Goal: Task Accomplishment & Management: Use online tool/utility

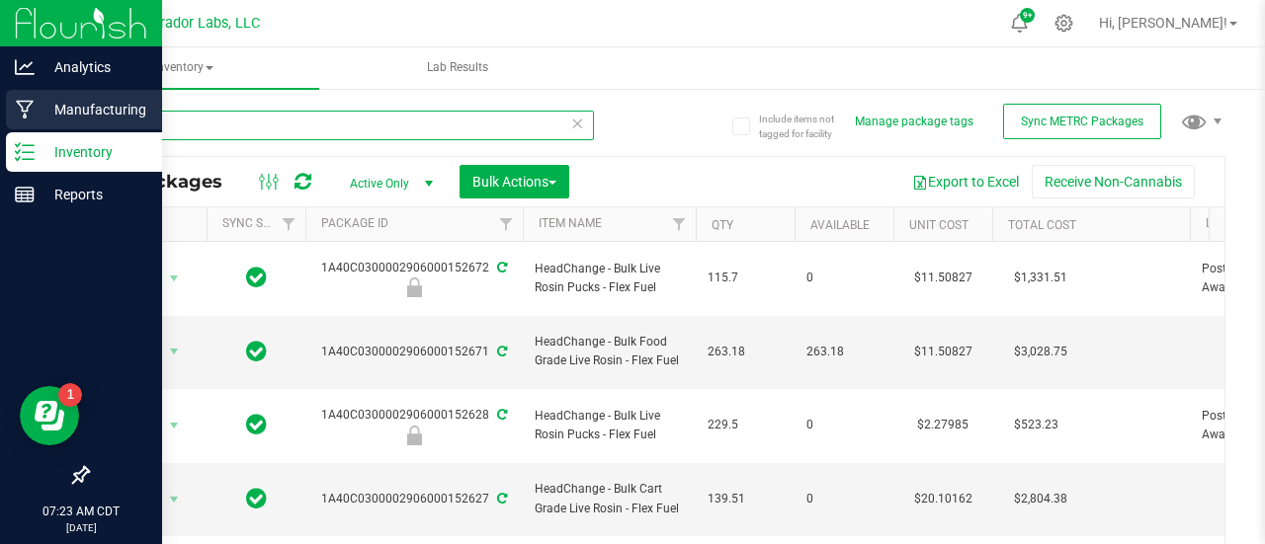
drag, startPoint x: 170, startPoint y: 121, endPoint x: 14, endPoint y: 94, distance: 158.4
click at [14, 94] on div "Analytics Manufacturing Inventory Reports 07:23 AM CDT [DATE] 08/26 Curador Lab…" at bounding box center [632, 272] width 1265 height 544
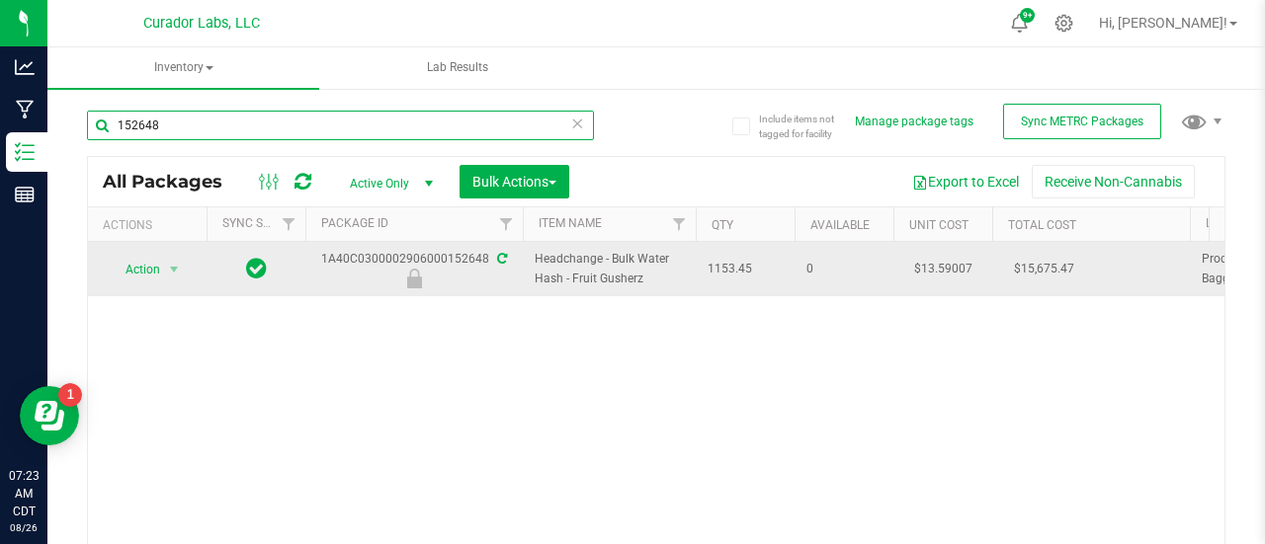
type input "152648"
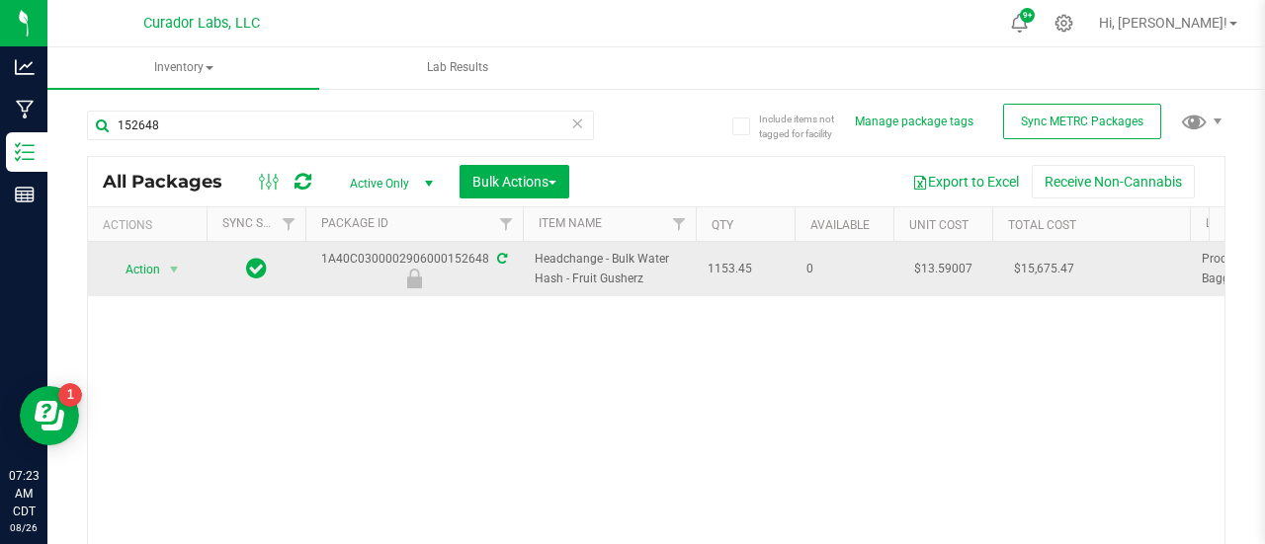
drag, startPoint x: 650, startPoint y: 275, endPoint x: 491, endPoint y: 253, distance: 160.5
copy tr "Headchange - Bulk Water Hash - Fruit Gusherz"
click at [152, 280] on span "Action" at bounding box center [134, 270] width 53 height 28
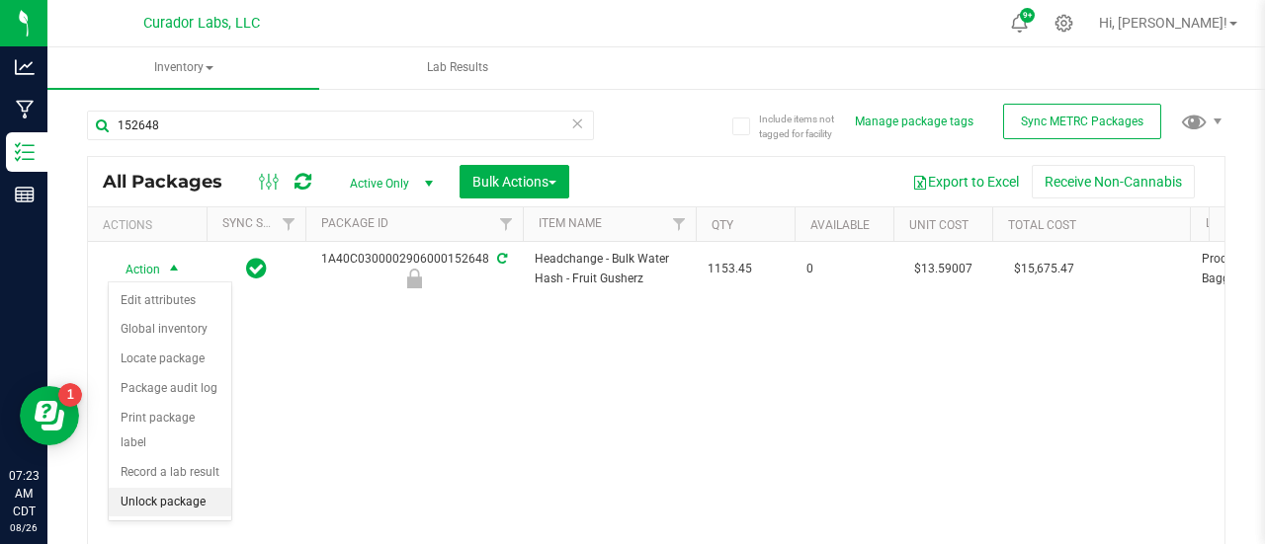
click at [163, 507] on li "Unlock package" at bounding box center [170, 503] width 123 height 30
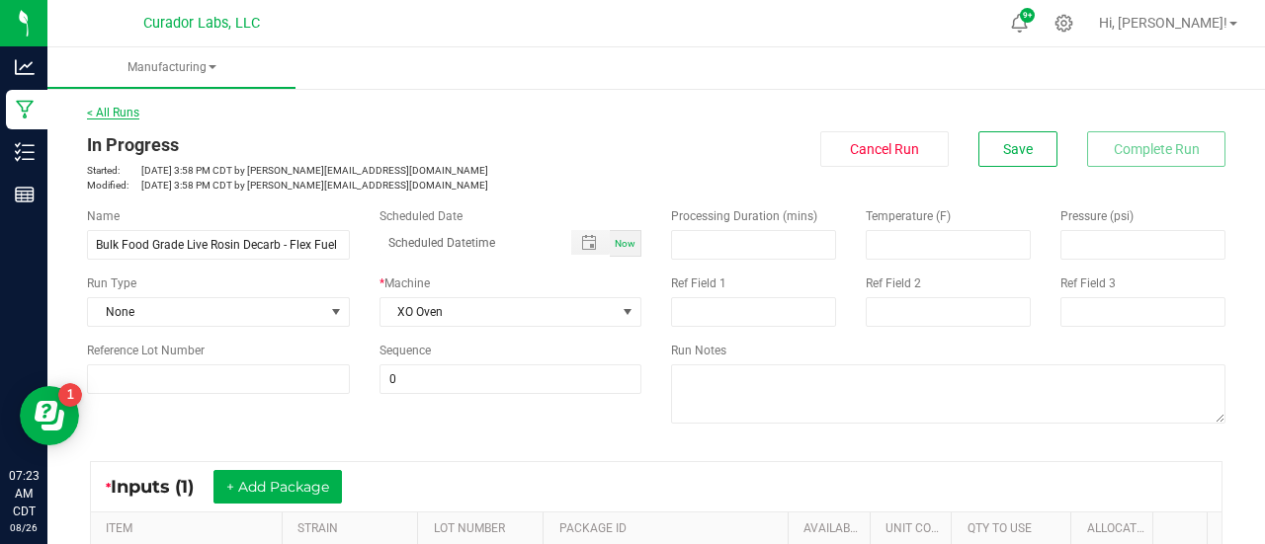
click at [129, 106] on link "< All Runs" at bounding box center [113, 113] width 52 height 14
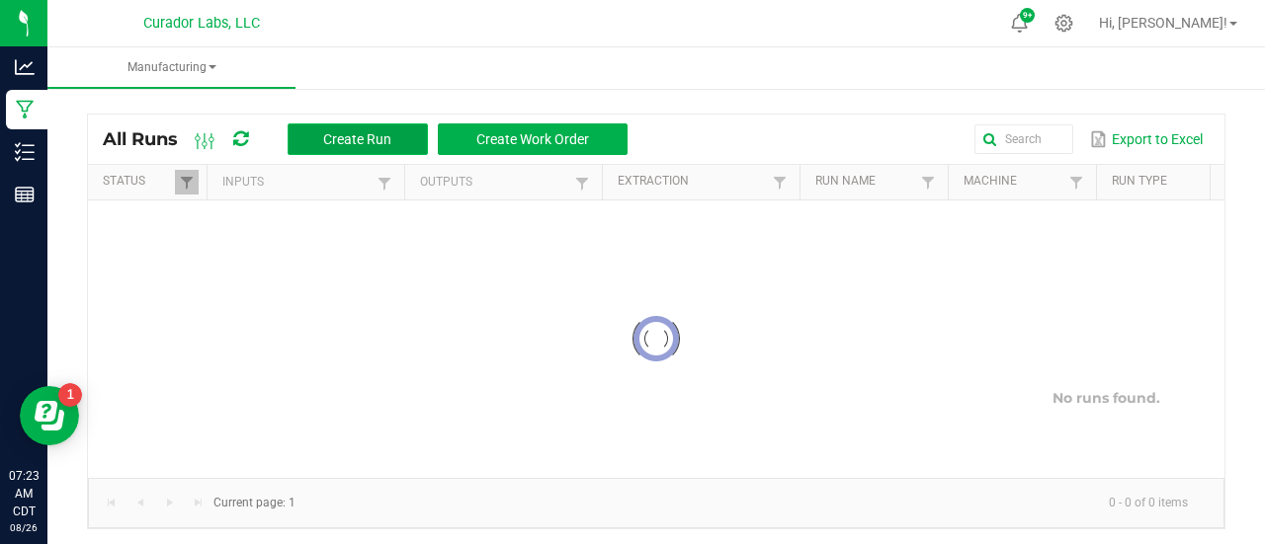
click at [391, 140] on span "Create Run" at bounding box center [357, 139] width 68 height 16
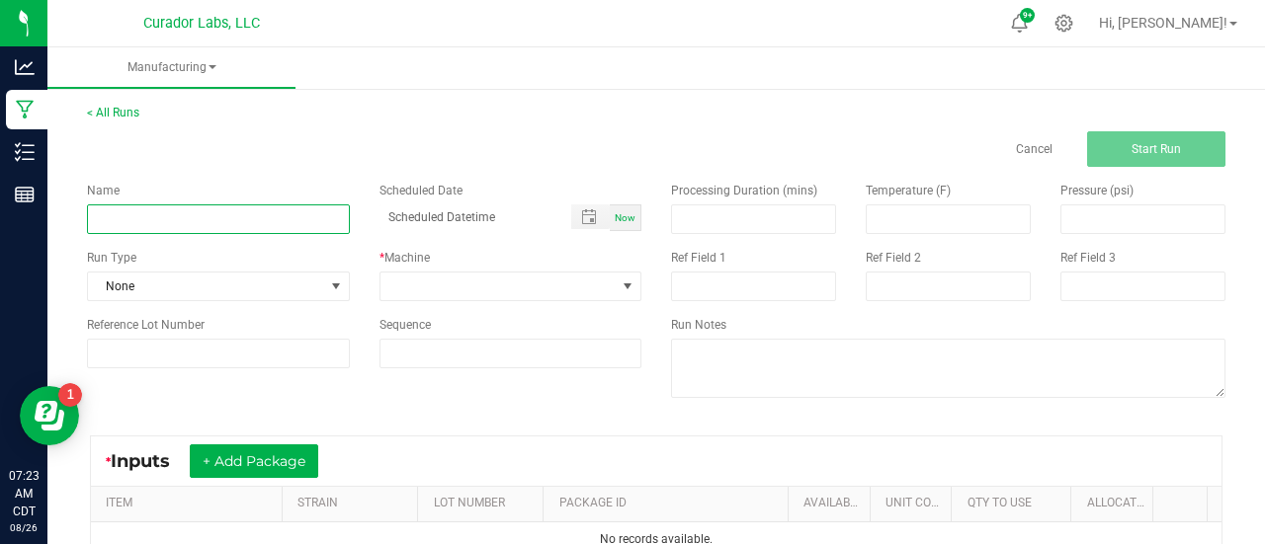
click at [243, 226] on input at bounding box center [218, 220] width 263 height 30
paste input "Headchange - Bulk Water Hash - Fruit Gusherz"
click at [171, 220] on input "Headchange - Bulk Water Hash - Fruit Gusherz" at bounding box center [218, 220] width 263 height 30
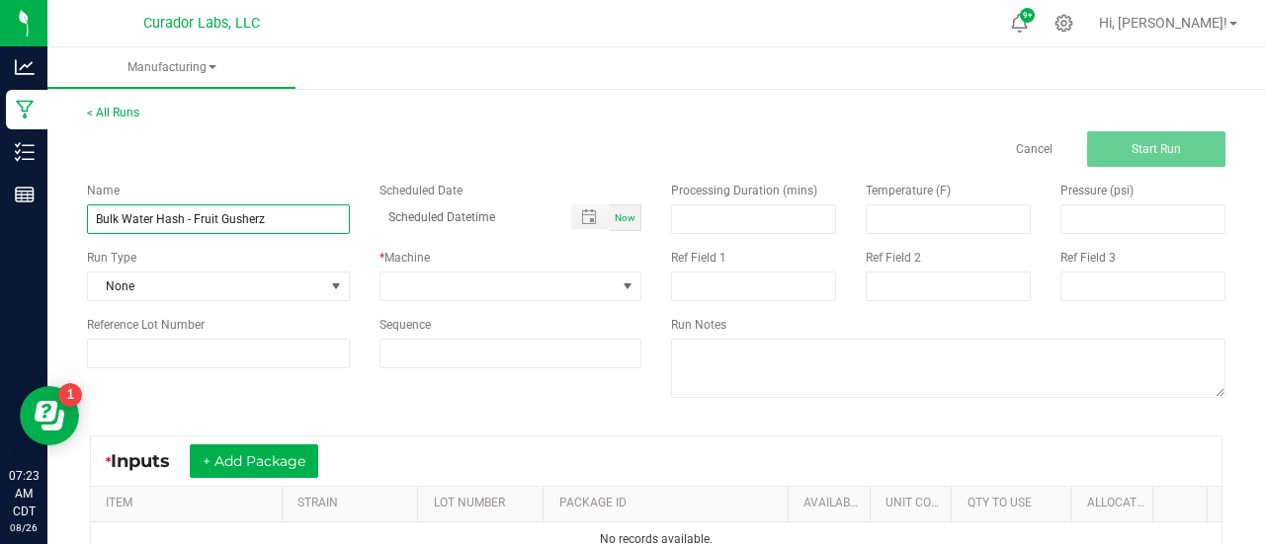
click at [184, 220] on input "Bulk Water Hash - Fruit Gusherz" at bounding box center [218, 220] width 263 height 30
type input "Bulk Live Rosin Pressing - Fruit Gusherz"
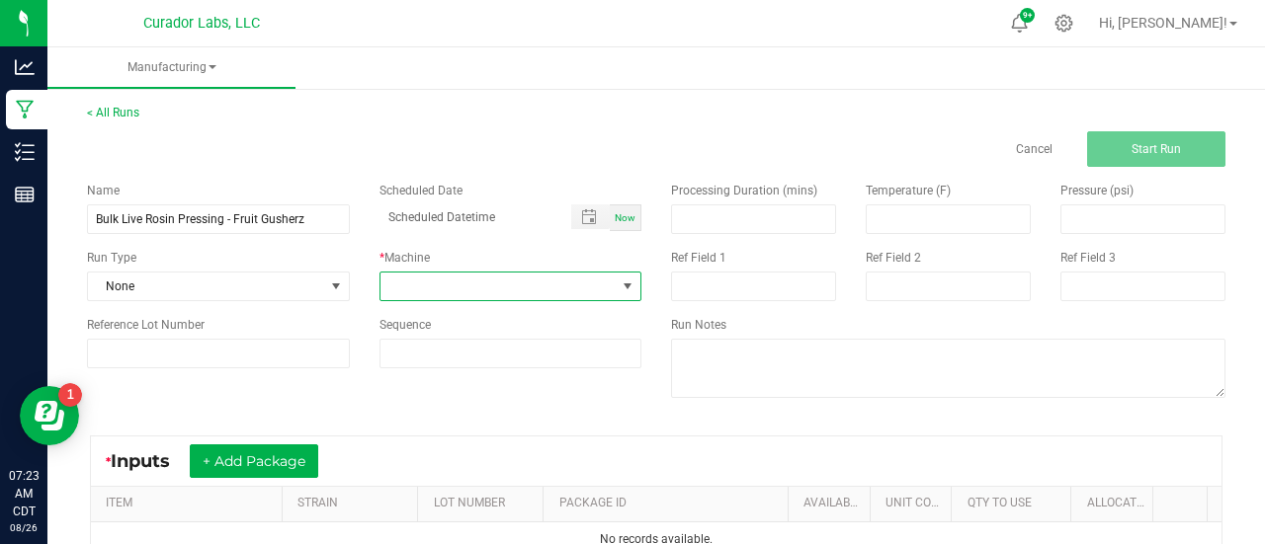
click at [428, 273] on span at bounding box center [498, 287] width 236 height 28
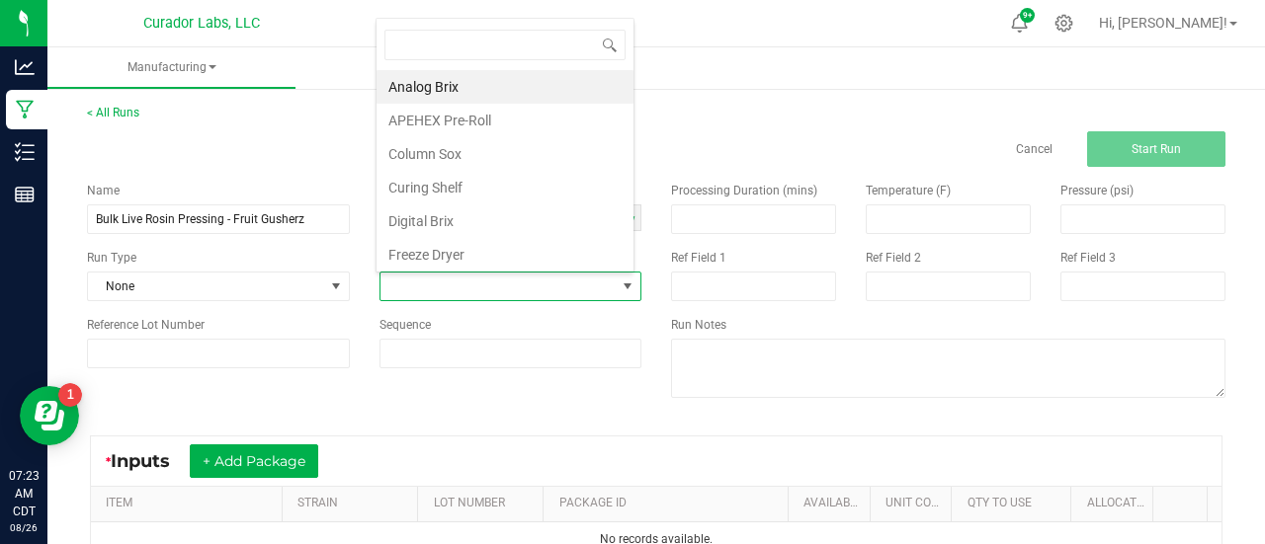
scroll to position [29, 255]
type input "v3"
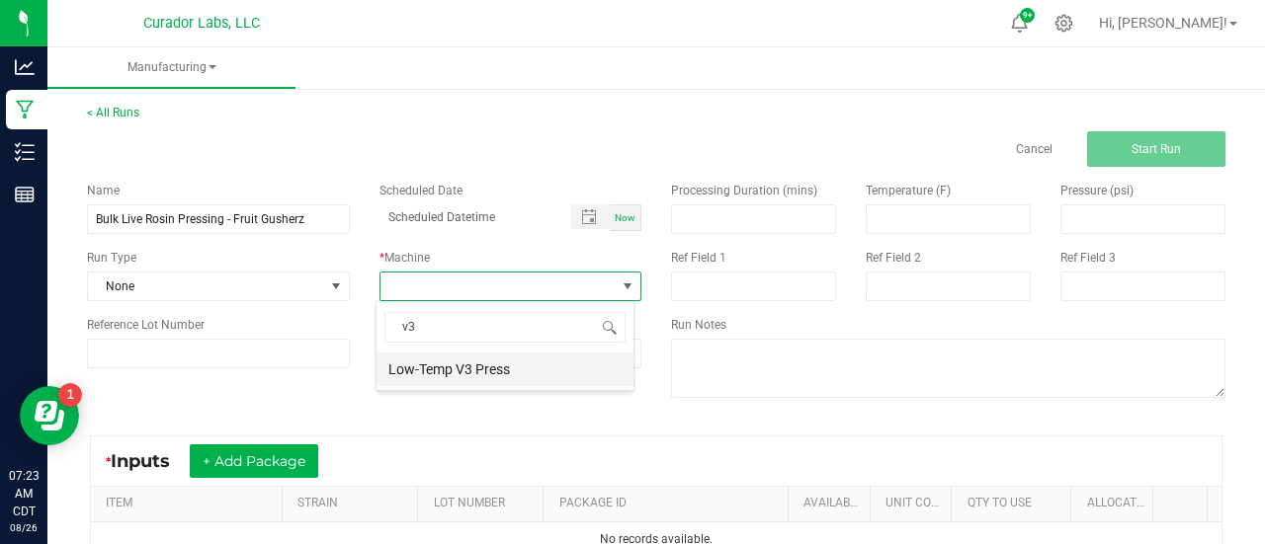
click at [417, 367] on li "Low-Temp V3 Press" at bounding box center [504, 370] width 257 height 34
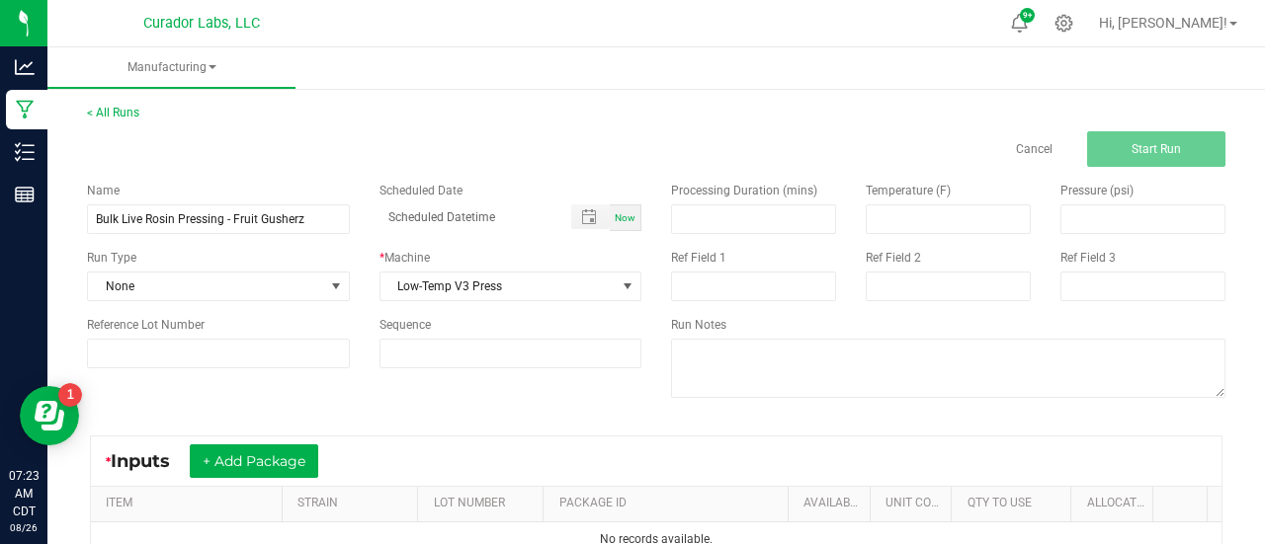
click at [401, 406] on div "Name Bulk Live Rosin Pressing - Fruit Gusherz Scheduled Date Now Run Type None …" at bounding box center [656, 292] width 1168 height 251
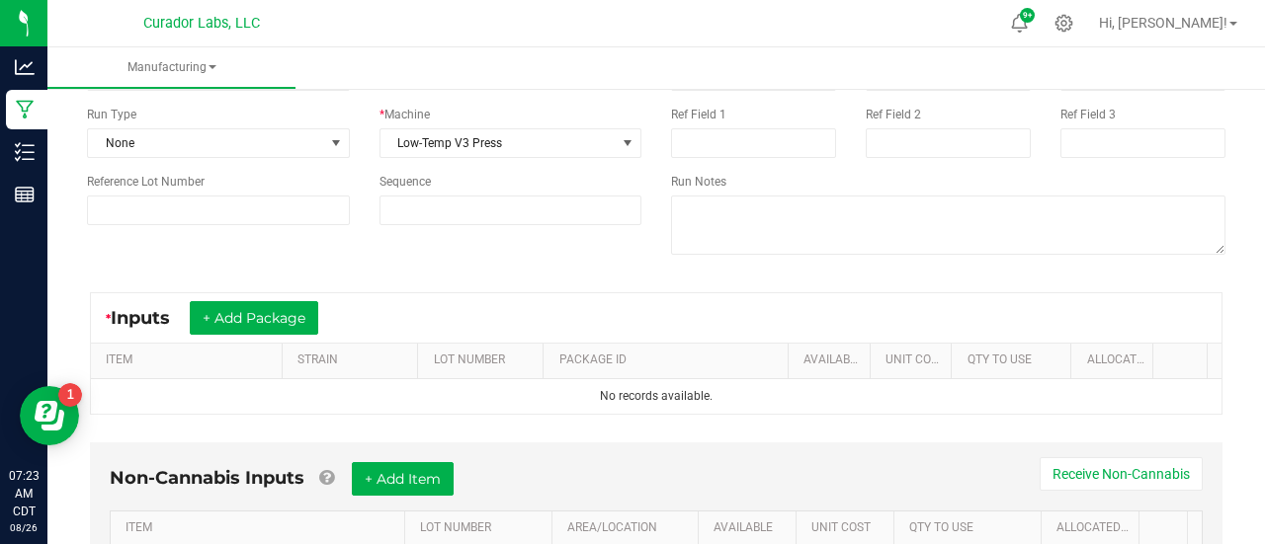
scroll to position [145, 0]
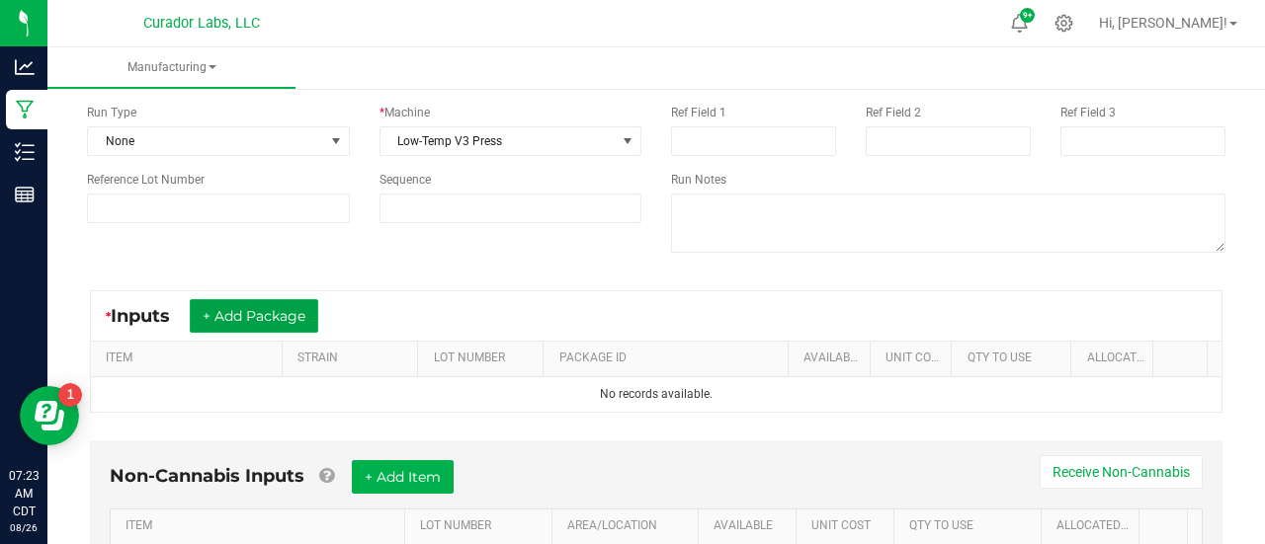
click at [272, 326] on button "+ Add Package" at bounding box center [254, 316] width 128 height 34
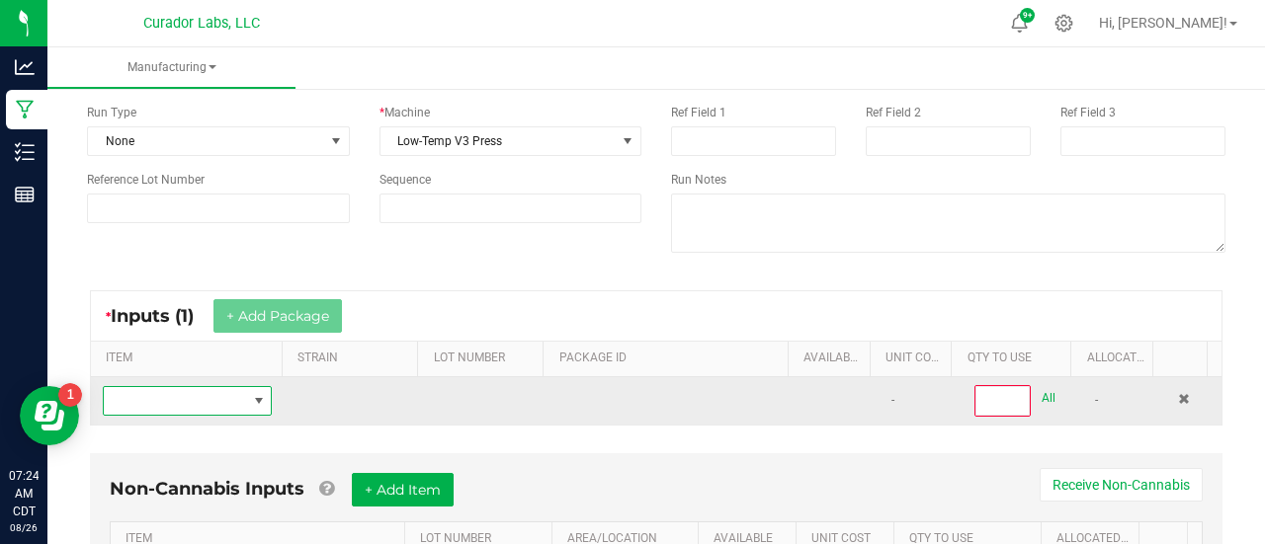
click at [255, 387] on span "NO DATA FOUND" at bounding box center [258, 401] width 25 height 28
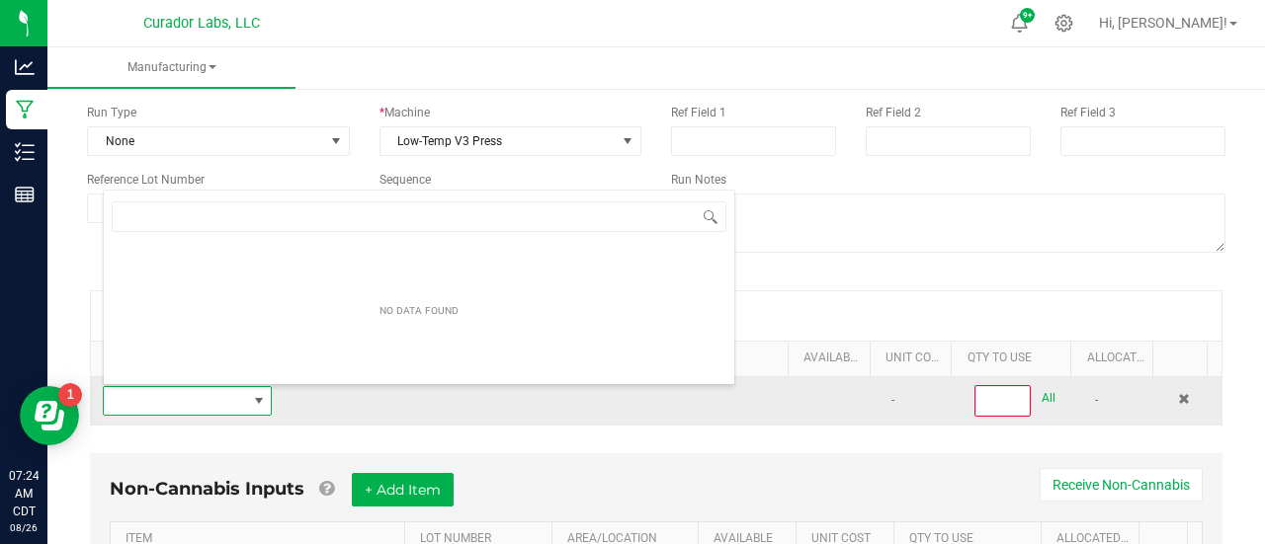
scroll to position [29, 162]
type input "Headchange - Bulk Water Hash - Fruit Gusherz"
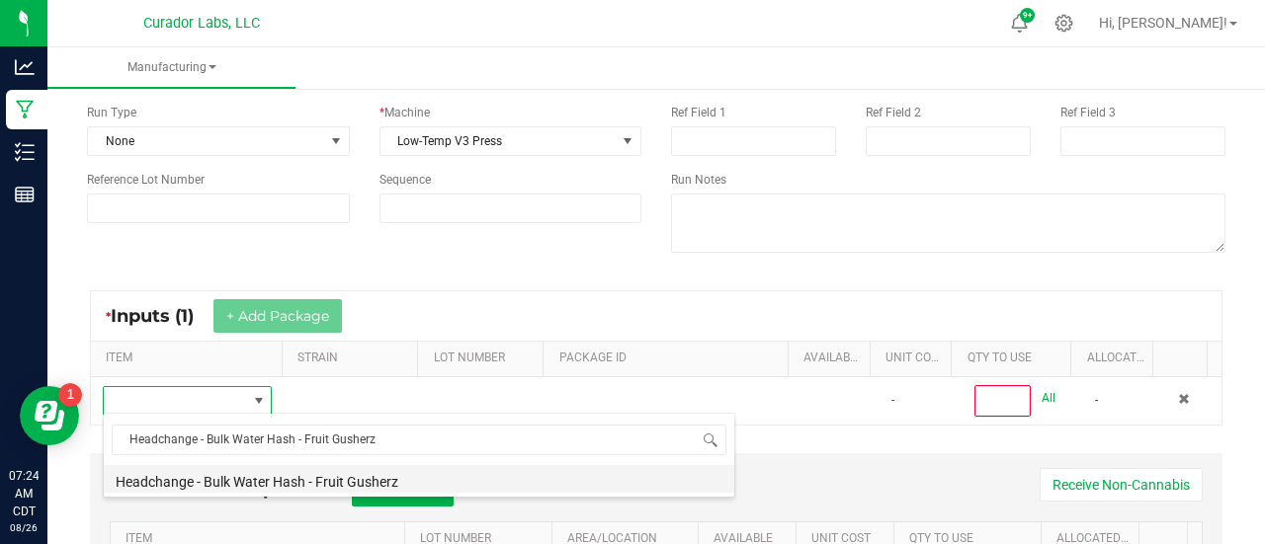
click at [245, 479] on li "Headchange - Bulk Water Hash - Fruit Gusherz" at bounding box center [419, 479] width 630 height 28
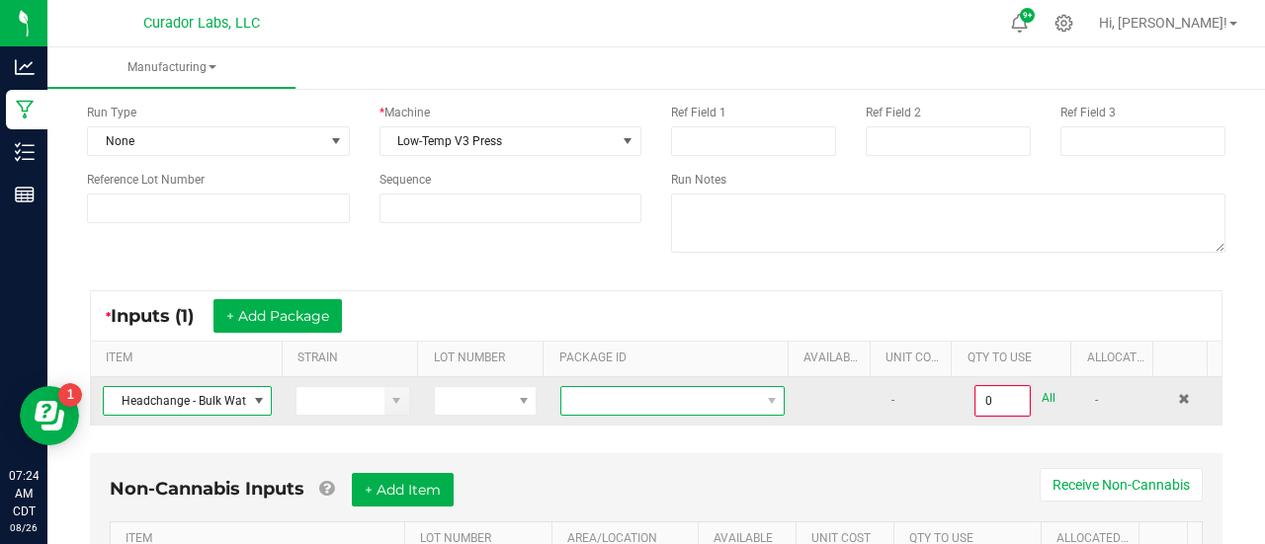
click at [694, 387] on span at bounding box center [660, 401] width 198 height 28
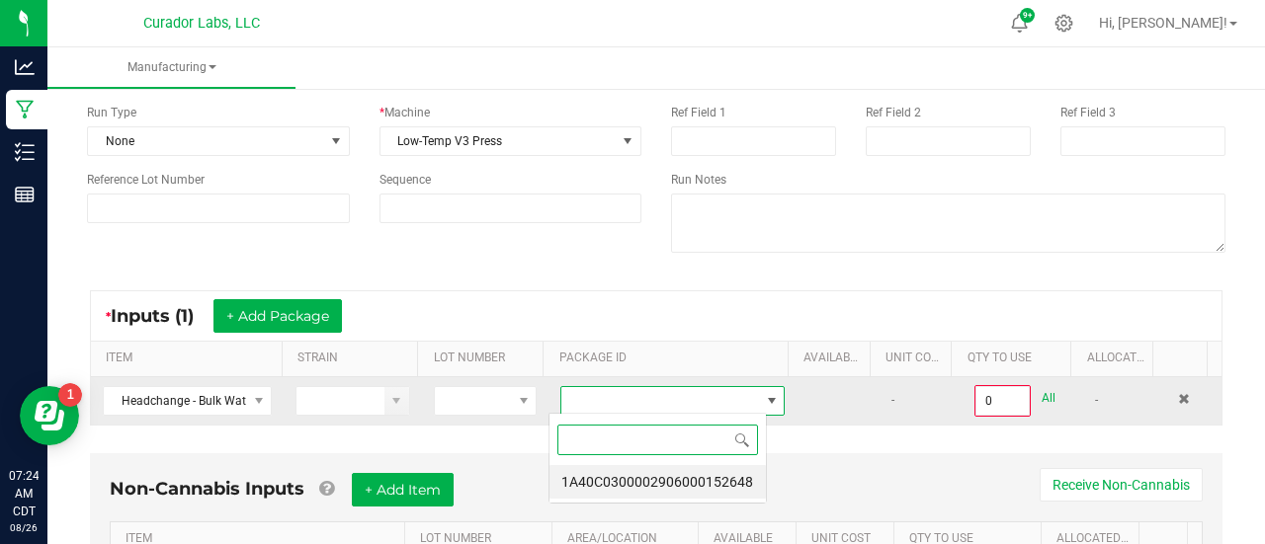
scroll to position [29, 217]
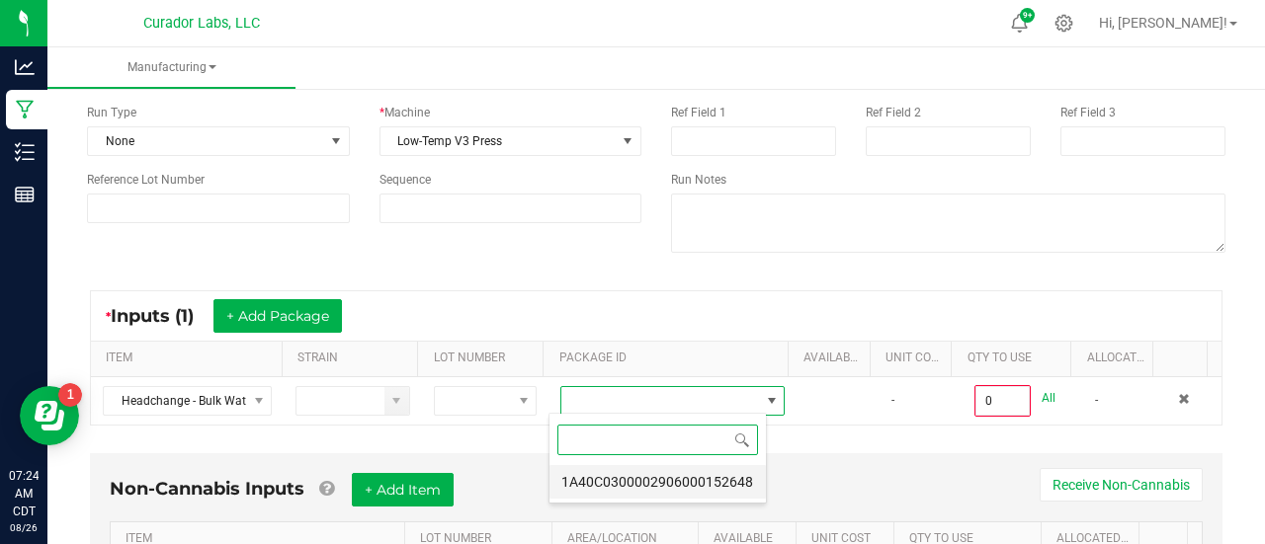
click at [647, 477] on li "1A40C0300002906000152648" at bounding box center [657, 482] width 216 height 34
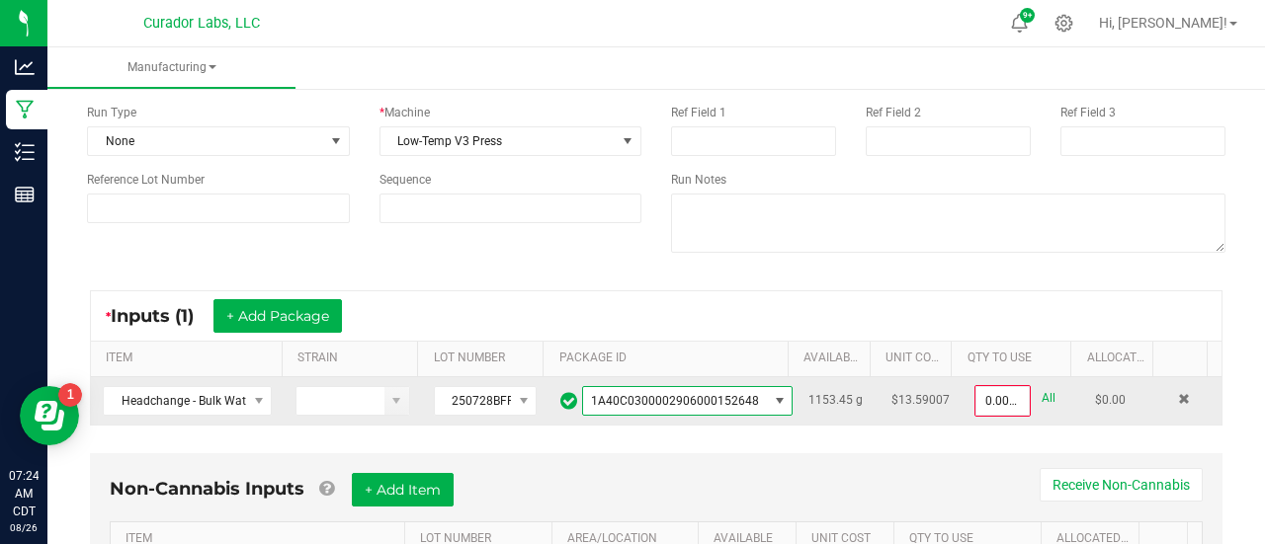
click at [1041, 403] on link "All" at bounding box center [1048, 398] width 14 height 27
type input "1153.4500 g"
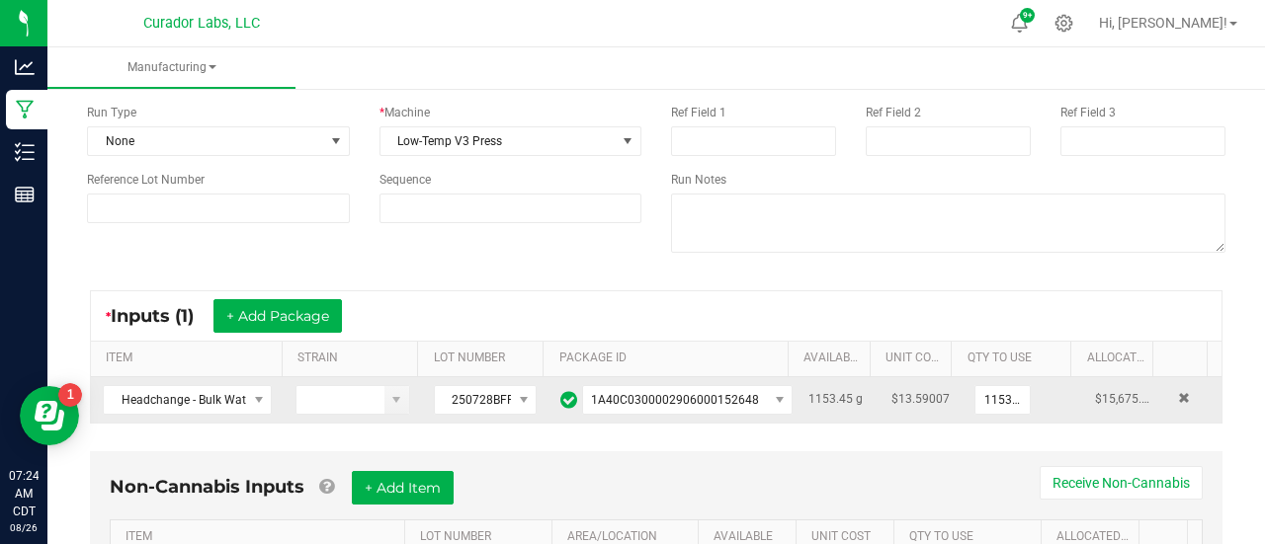
click at [1053, 257] on div "Processing Duration (mins) Temperature (F) Pressure (psi) Ref Field 1 Ref Field…" at bounding box center [948, 147] width 584 height 251
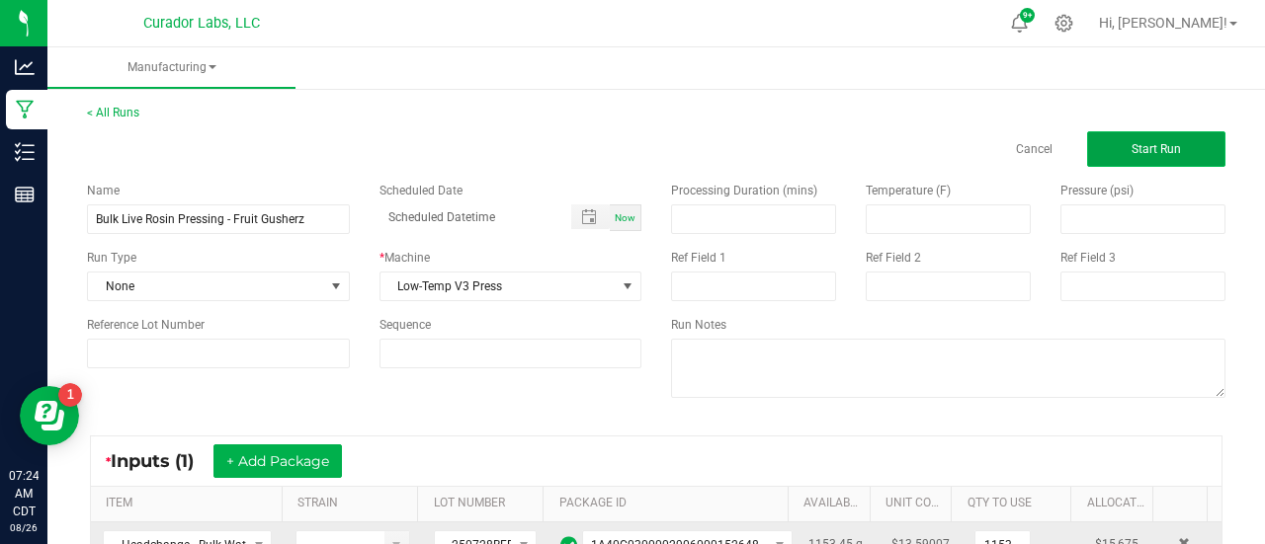
click at [1131, 142] on span "Start Run" at bounding box center [1155, 149] width 49 height 14
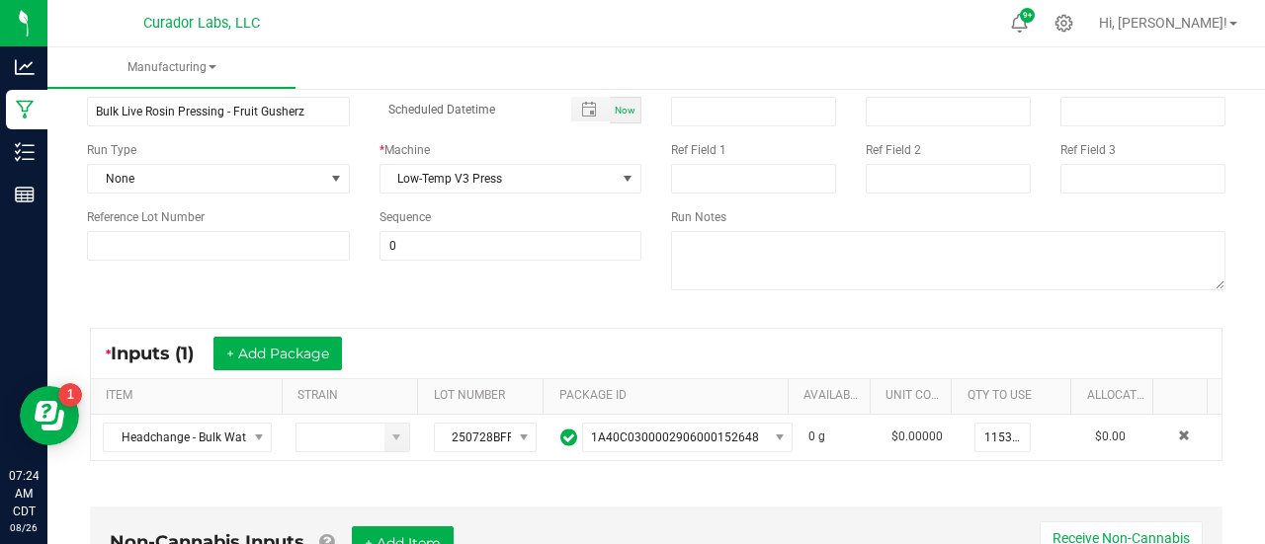
scroll to position [134, 0]
